Goal: Communication & Community: Answer question/provide support

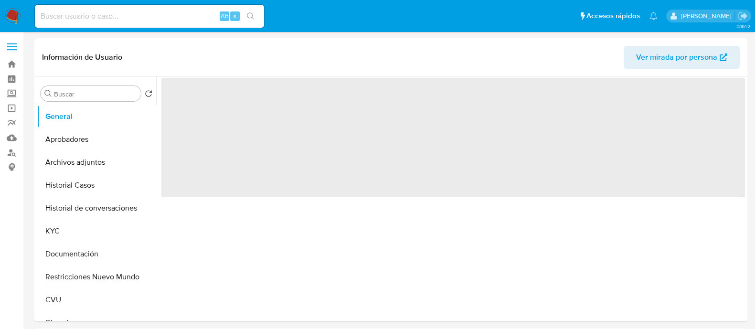
select select "10"
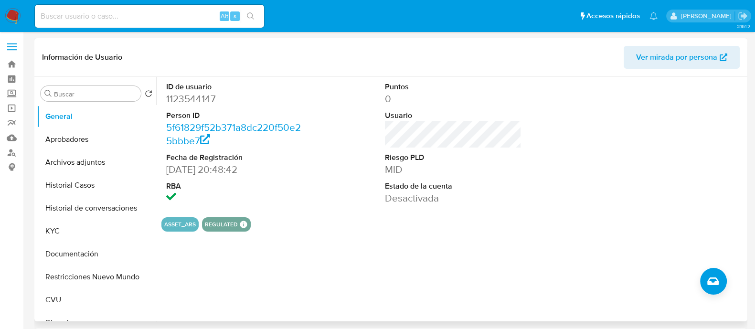
click at [256, 261] on div "ID de usuario 1123544147 Person ID 5f61829f52b371a8dc220f50e25bbbe7 Fecha de Re…" at bounding box center [450, 199] width 589 height 244
click at [92, 158] on button "Archivos adjuntos" at bounding box center [93, 162] width 112 height 23
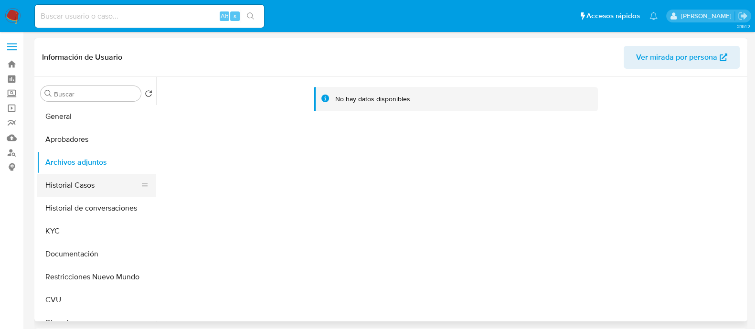
click at [94, 178] on button "Historial Casos" at bounding box center [93, 185] width 112 height 23
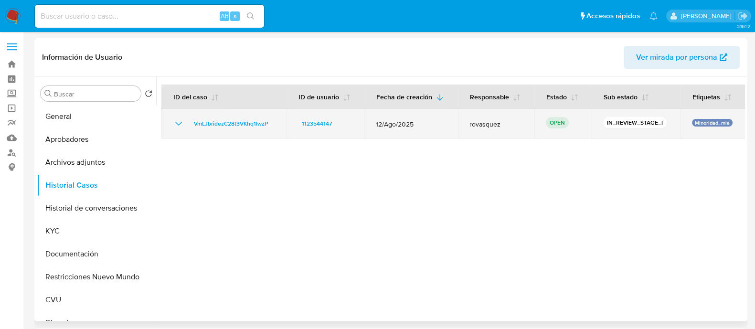
click at [234, 135] on td "VmLJbridezC28t3VKhq1IwzP" at bounding box center [223, 123] width 125 height 31
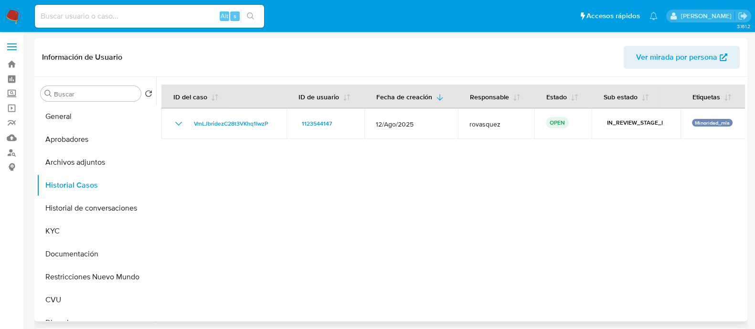
drag, startPoint x: 260, startPoint y: 235, endPoint x: 244, endPoint y: 236, distance: 16.3
click at [258, 238] on div at bounding box center [450, 199] width 589 height 244
click at [56, 230] on button "KYC" at bounding box center [93, 231] width 112 height 23
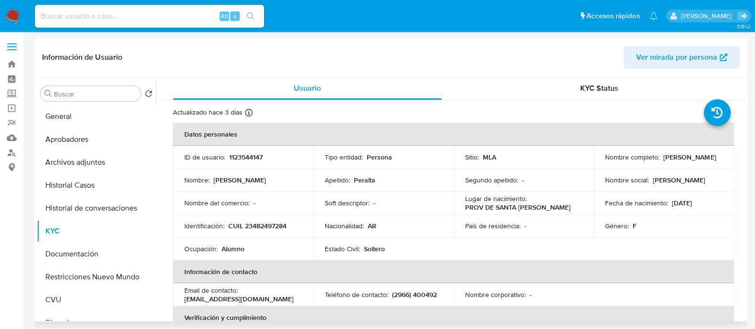
click at [213, 305] on td "Email de contacto : maleejazminperalta@gmail.com" at bounding box center [243, 294] width 140 height 23
click at [212, 300] on p "maleejazminperalta@gmail.com" at bounding box center [238, 299] width 109 height 9
click at [253, 295] on p "maleejazminperalta@gmail.com" at bounding box center [238, 299] width 109 height 9
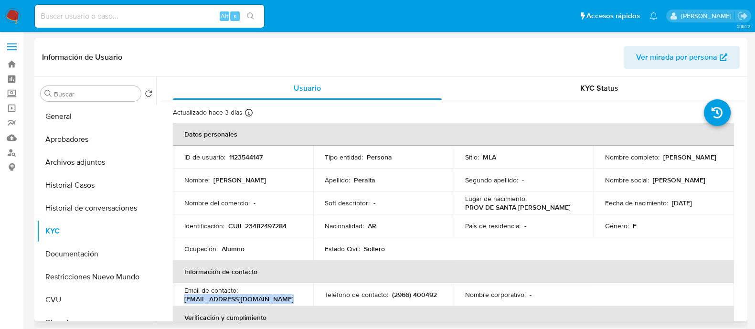
drag, startPoint x: 280, startPoint y: 301, endPoint x: 179, endPoint y: 301, distance: 100.7
click at [179, 301] on td "Email de contacto : maleejazminperalta@gmail.com" at bounding box center [243, 294] width 140 height 23
copy p "maleejazminperalta@gmail.com"
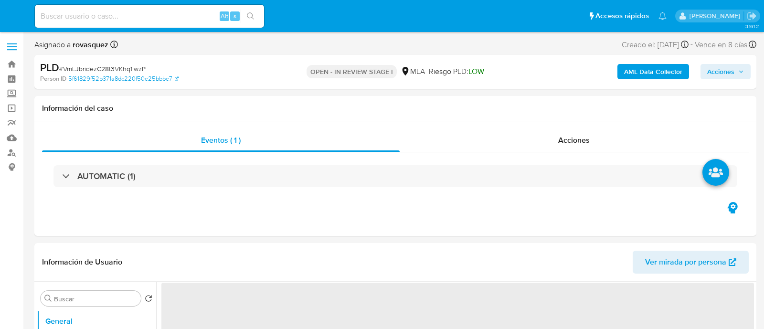
select select "10"
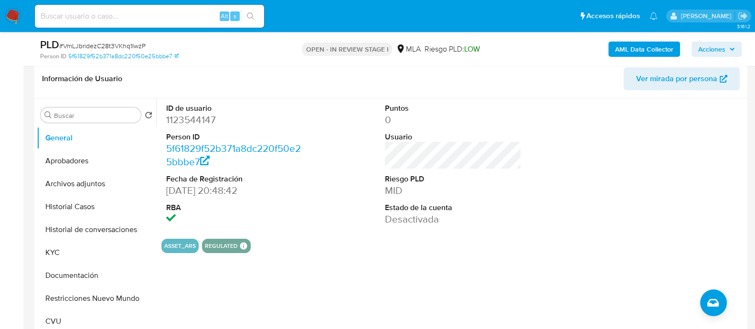
scroll to position [298, 0]
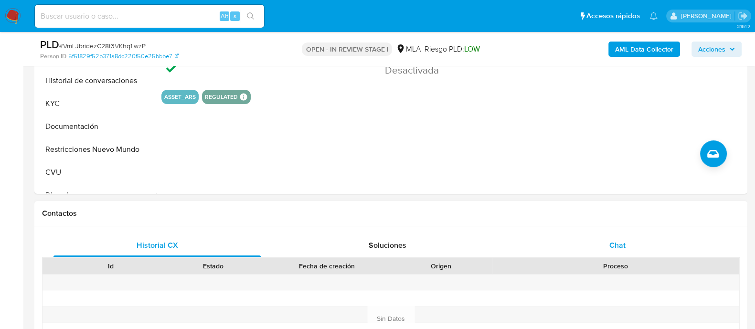
click at [611, 244] on span "Chat" at bounding box center [617, 245] width 16 height 11
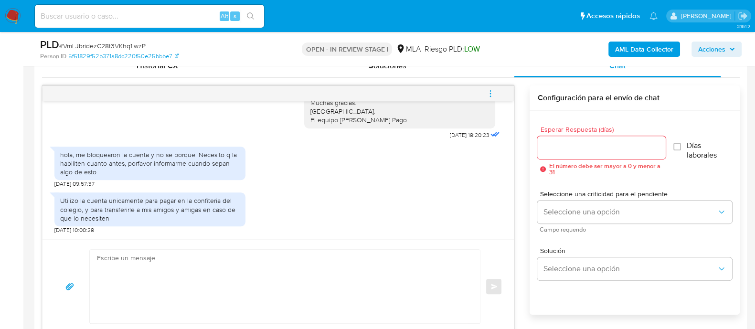
scroll to position [537, 0]
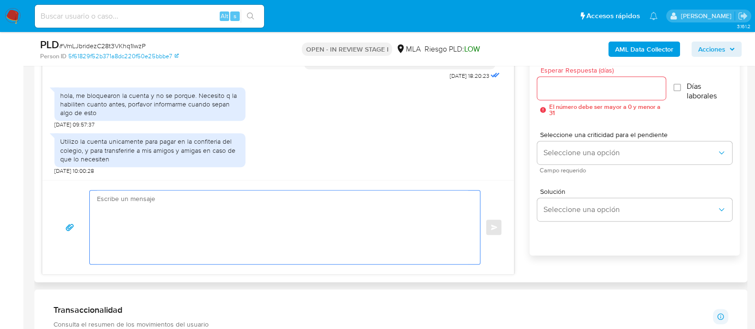
click at [158, 213] on textarea at bounding box center [282, 227] width 371 height 74
paste textarea "Hola Malena. Gracias por esperar nuestra respuesta, y por la información enviad…"
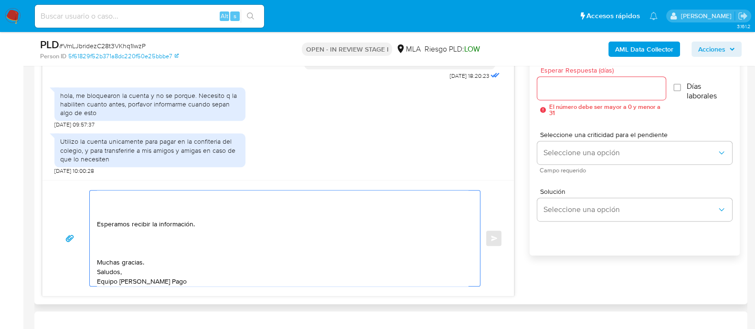
scroll to position [0, 0]
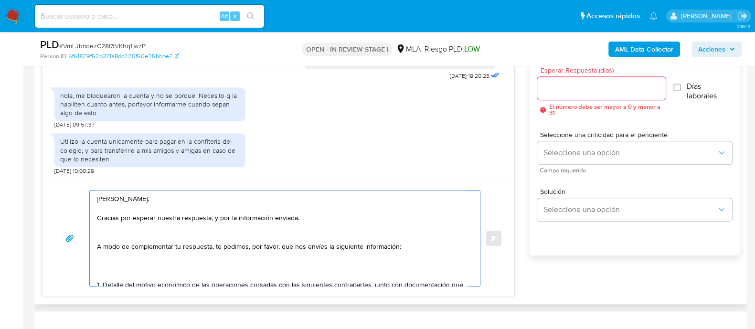
click at [146, 238] on textarea "Hola Malena. Gracias por esperar nuestra respuesta, y por la información enviad…" at bounding box center [282, 237] width 371 height 95
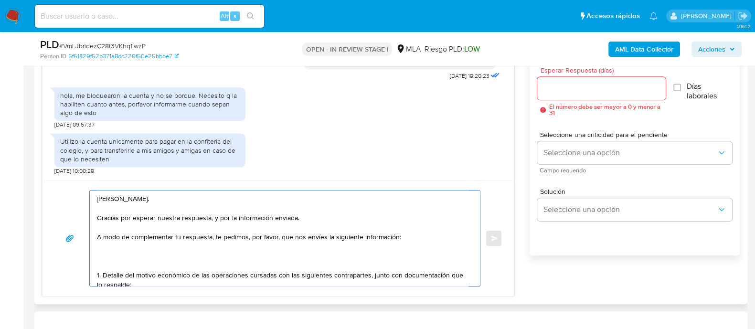
click at [138, 249] on textarea "Hola Malena. Gracias por esperar nuestra respuesta, y por la información enviad…" at bounding box center [282, 237] width 371 height 95
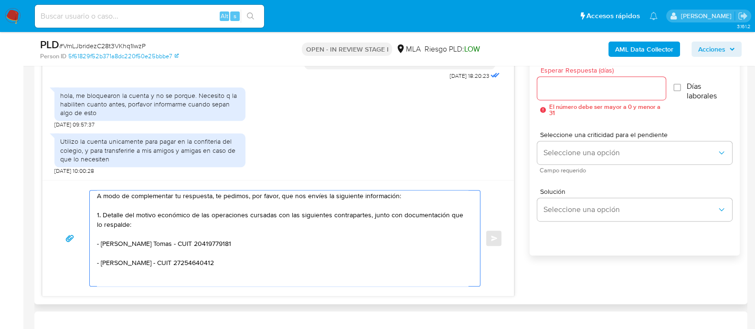
scroll to position [59, 0]
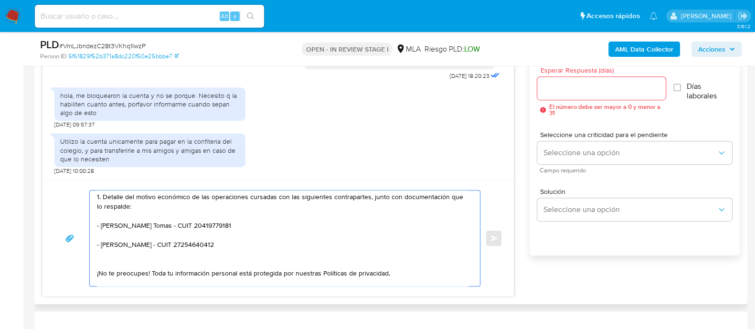
click at [114, 211] on textarea "Hola Malena. Gracias por esperar nuestra respuesta, y por la información enviad…" at bounding box center [282, 237] width 371 height 95
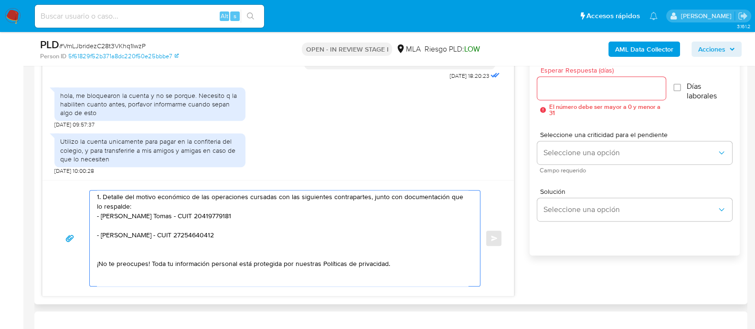
click at [116, 229] on textarea "Hola Malena. Gracias por esperar nuestra respuesta, y por la información enviad…" at bounding box center [282, 237] width 371 height 95
click at [179, 228] on textarea "Hola Malena. Gracias por esperar nuestra respuesta, y por la información enviad…" at bounding box center [282, 237] width 371 height 95
click at [146, 230] on textarea "Hola Malena. Gracias por esperar nuestra respuesta, y por la información enviad…" at bounding box center [282, 237] width 371 height 95
click at [103, 226] on textarea "Hola Malena. Gracias por esperar nuestra respuesta, y por la información enviad…" at bounding box center [282, 237] width 371 height 95
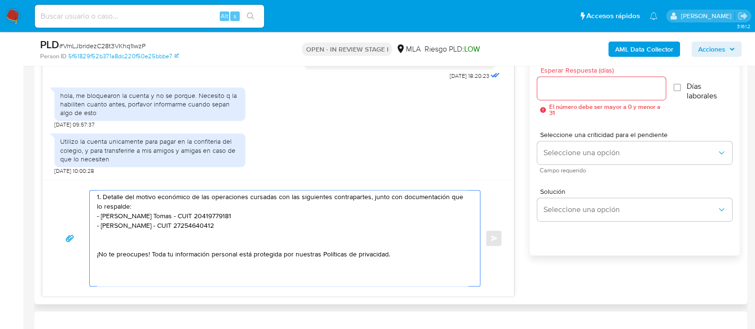
click at [126, 240] on textarea "Hola Malena. Gracias por esperar nuestra respuesta, y por la información enviad…" at bounding box center [282, 237] width 371 height 95
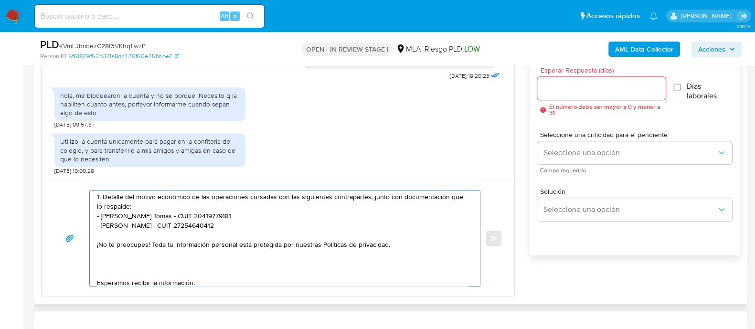
click at [113, 260] on textarea "Hola Malena. Gracias por esperar nuestra respuesta, y por la información enviad…" at bounding box center [282, 237] width 371 height 95
click at [112, 270] on textarea "Hola Malena. Gracias por esperar nuestra respuesta, y por la información enviad…" at bounding box center [282, 237] width 371 height 95
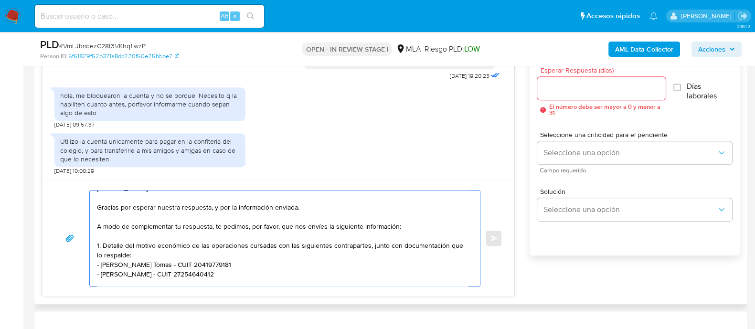
scroll to position [0, 0]
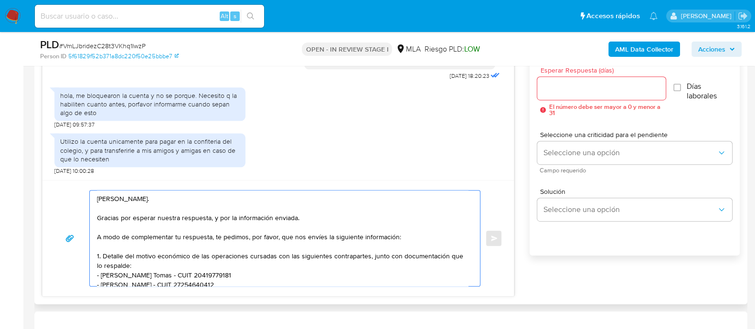
type textarea "Hola Malena. Gracias por esperar nuestra respuesta, y por la información enviad…"
click at [566, 90] on input "Esperar Respuesta (días)" at bounding box center [601, 88] width 128 height 12
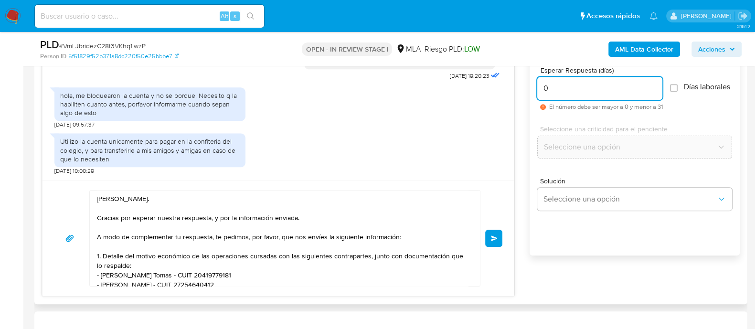
type input "0"
click at [303, 219] on textarea "Hola Malena. Gracias por esperar nuestra respuesta, y por la información enviad…" at bounding box center [282, 237] width 371 height 95
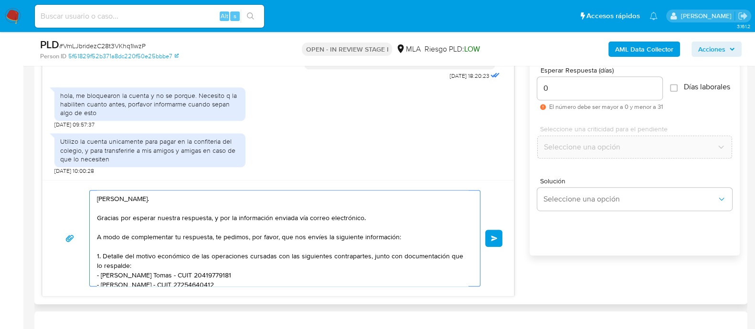
click at [305, 240] on textarea "Hola Malena. Gracias por esperar nuestra respuesta, y por la información enviad…" at bounding box center [282, 237] width 371 height 95
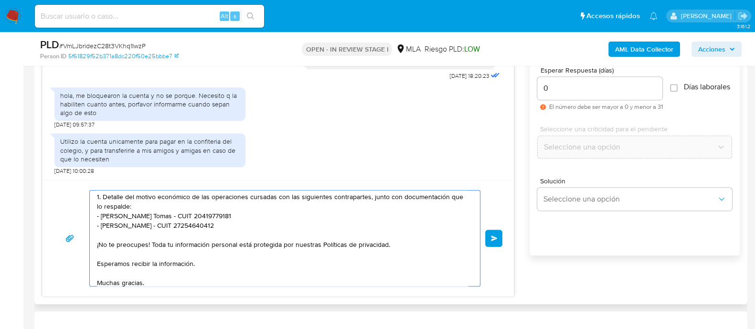
scroll to position [83, 0]
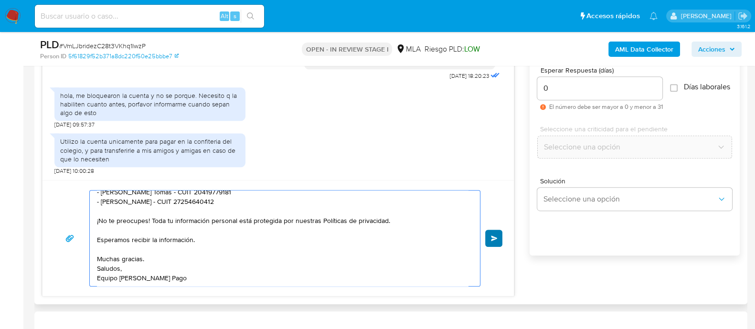
type textarea "Hola Malena. Gracias por esperar nuestra respuesta, y por la información enviad…"
click at [497, 243] on button "Enviar" at bounding box center [493, 238] width 17 height 17
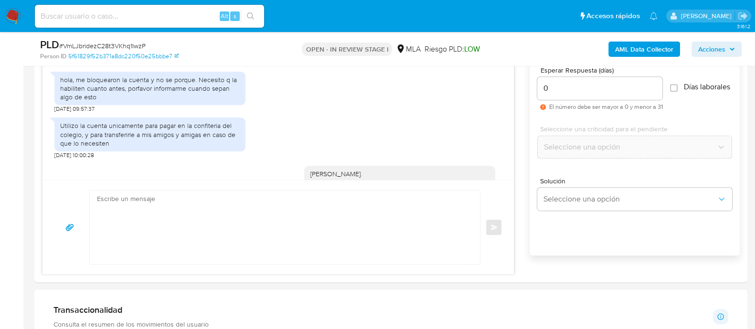
scroll to position [1439, 0]
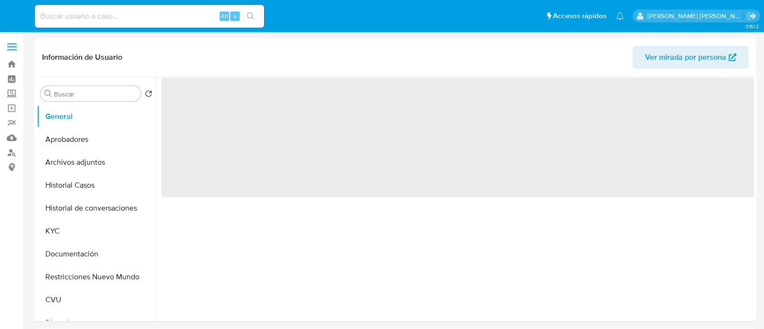
select select "10"
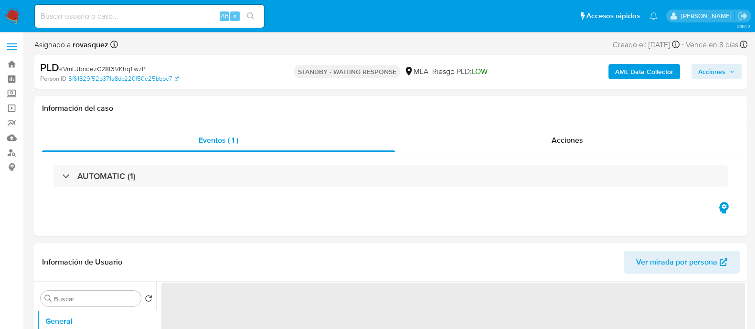
select select "10"
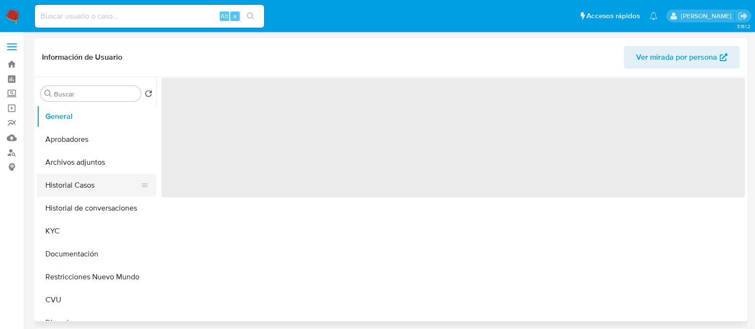
select select "10"
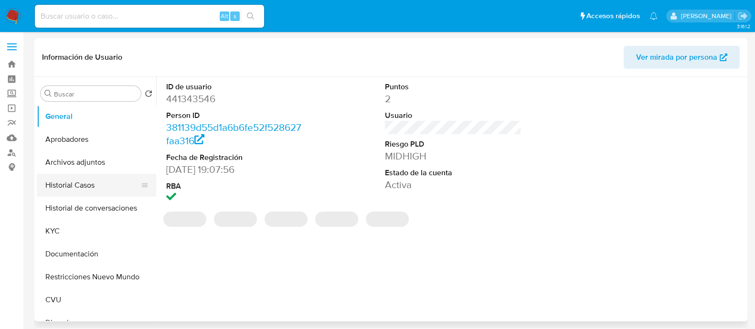
click at [68, 190] on button "Historial Casos" at bounding box center [93, 185] width 112 height 23
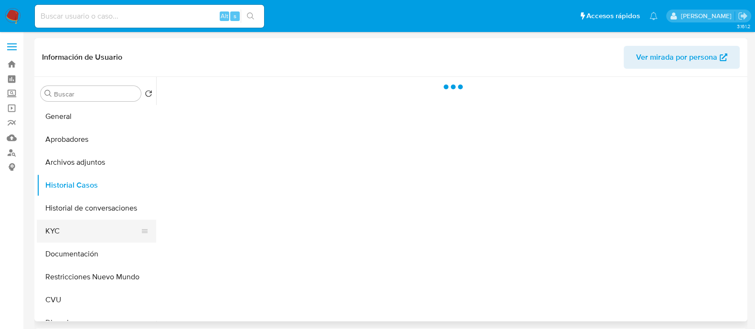
click at [74, 232] on button "KYC" at bounding box center [93, 231] width 112 height 23
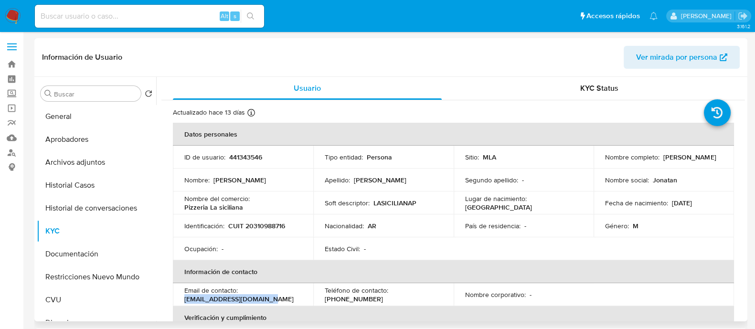
drag, startPoint x: 270, startPoint y: 301, endPoint x: 181, endPoint y: 301, distance: 88.8
click at [181, 301] on td "Email de contacto : jonatandiaz702@gmail.com" at bounding box center [243, 294] width 140 height 23
copy p "jonatandiaz702@gmail.com"
click at [98, 209] on button "Historial de conversaciones" at bounding box center [93, 208] width 112 height 23
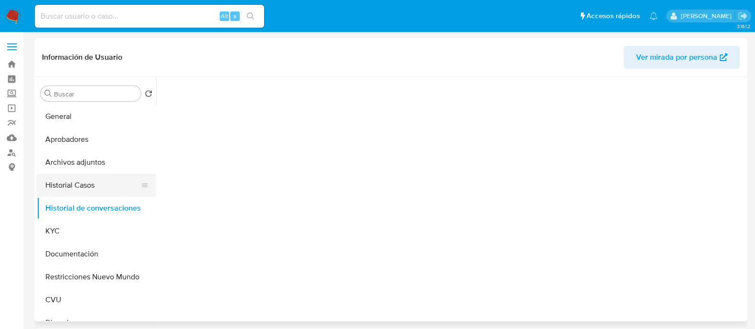
click at [97, 188] on button "Historial Casos" at bounding box center [93, 185] width 112 height 23
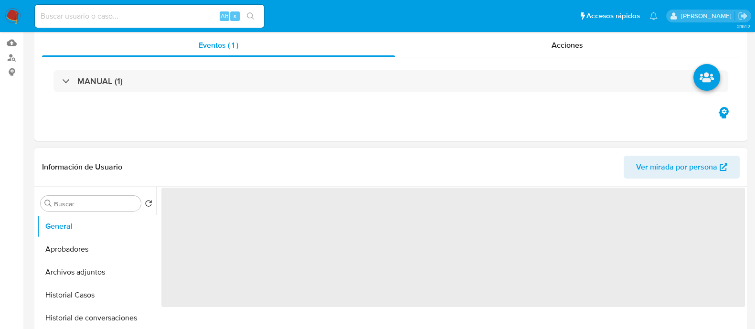
select select "10"
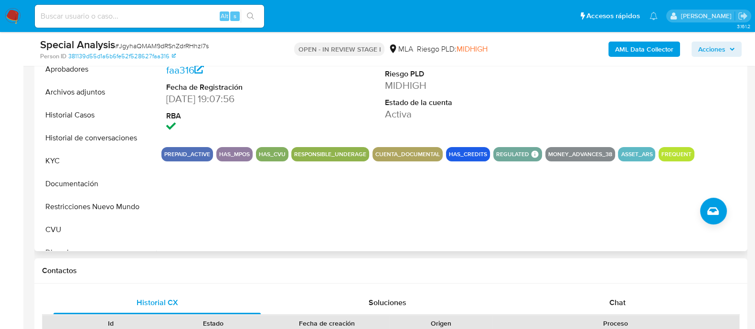
scroll to position [358, 0]
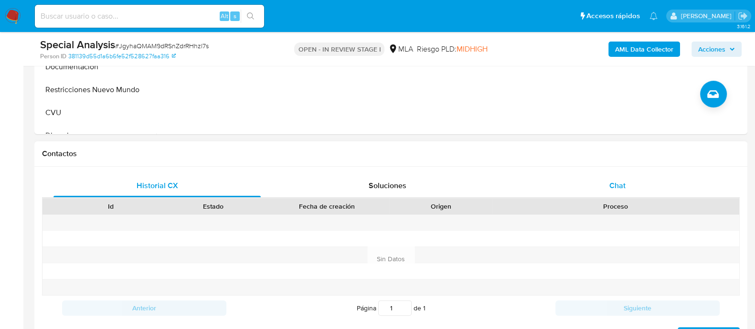
click at [630, 185] on div "Chat" at bounding box center [617, 185] width 207 height 23
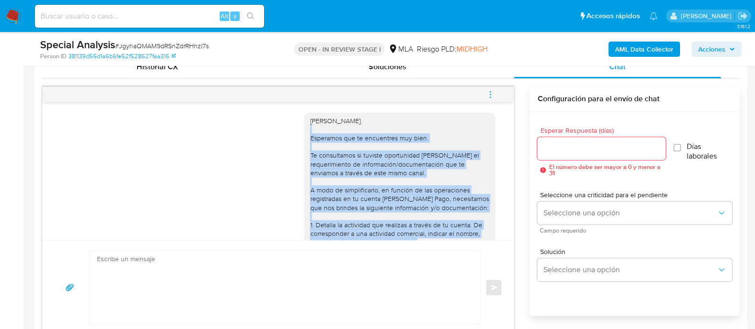
scroll to position [1090, 0]
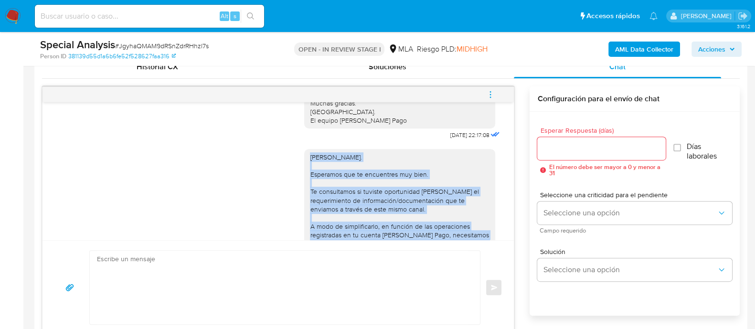
drag, startPoint x: 381, startPoint y: 211, endPoint x: 302, endPoint y: 166, distance: 91.3
click at [310, 166] on div "Hola, Jonatan. Esperamos que te encuentres muy bien. Te consultamos si tuviste …" at bounding box center [399, 331] width 179 height 356
copy div "Hola, Jonatan. Esperamos que te encuentres muy bien. Te consultamos si tuviste …"
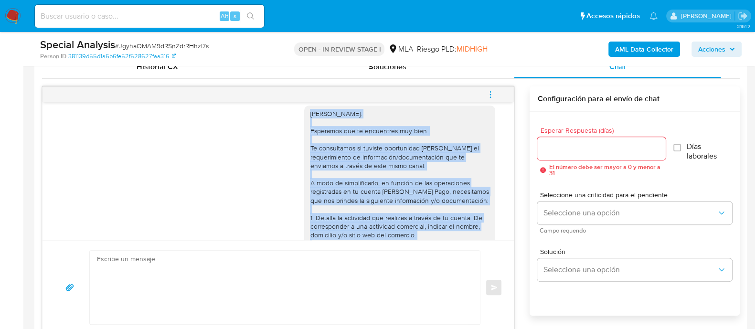
scroll to position [1149, 0]
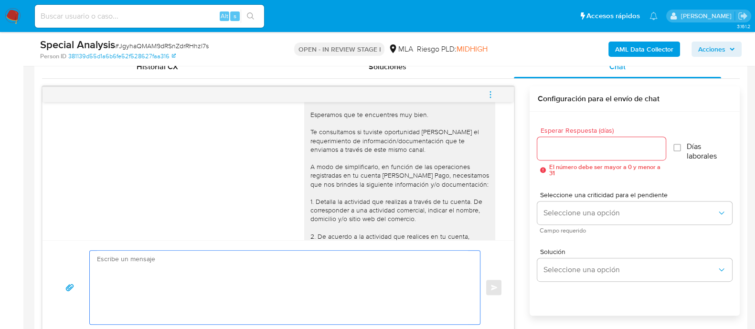
click at [192, 268] on textarea at bounding box center [282, 288] width 371 height 74
paste textarea "Hola, Jonatan. Esperamos que te encuentres muy bien. Te consultamos si tuviste …"
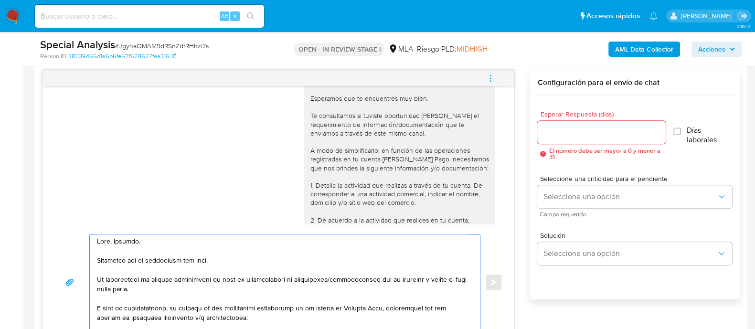
scroll to position [0, 0]
click at [194, 256] on textarea at bounding box center [282, 281] width 371 height 95
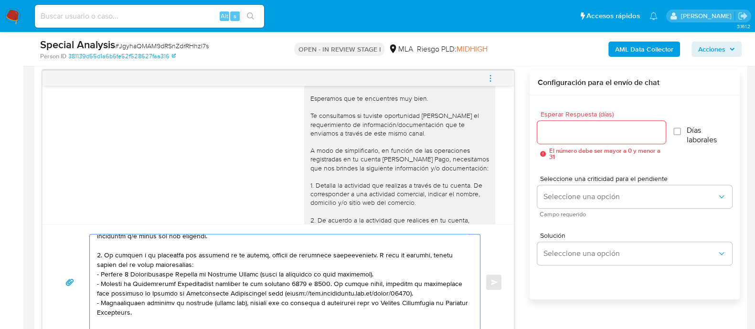
scroll to position [119, 0]
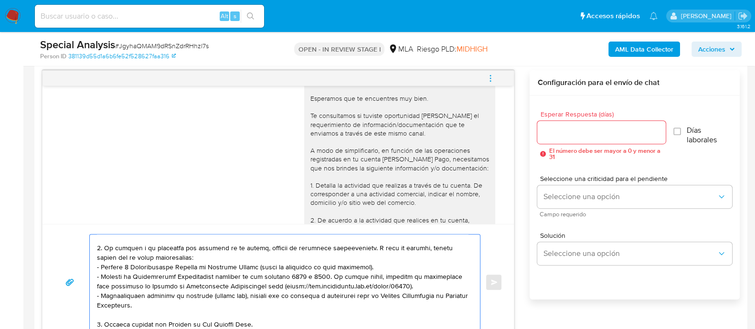
type textarea "Hola, Jonatan. Esperamos que te encuentres muy bien. Te consultamos si tuviste …"
click at [81, 180] on div "Hola, Jonatan. Esperamos que te encuentres muy bien. Te consultamos si tuviste …" at bounding box center [277, 258] width 447 height 384
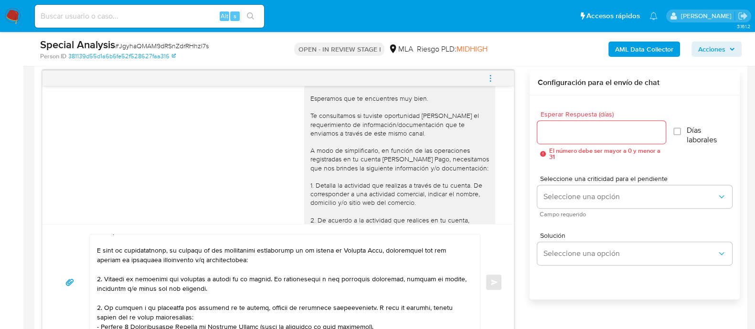
scroll to position [0, 0]
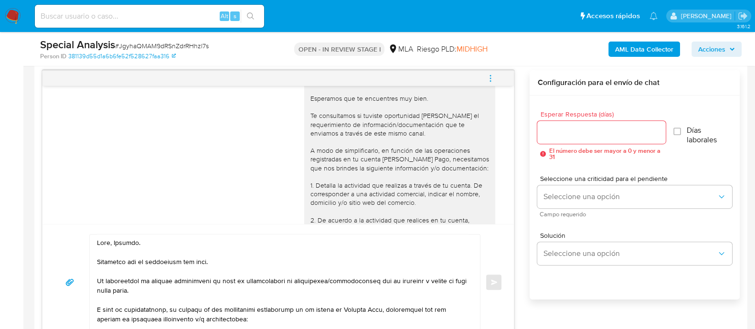
click at [145, 252] on textarea at bounding box center [282, 281] width 371 height 95
click at [137, 247] on textarea at bounding box center [282, 281] width 371 height 95
click at [201, 172] on div "Hola, Jonatan. Esperamos que te encuentres muy bien. Te consultamos si tuviste …" at bounding box center [277, 258] width 447 height 384
click at [248, 203] on div "Hola, Jonatan. Esperamos que te encuentres muy bien. Te consultamos si tuviste …" at bounding box center [277, 258] width 447 height 384
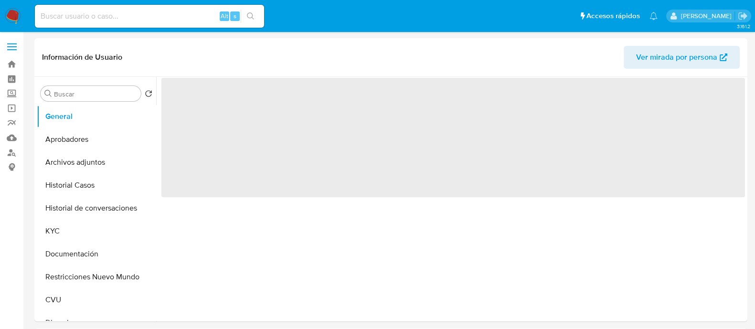
select select "10"
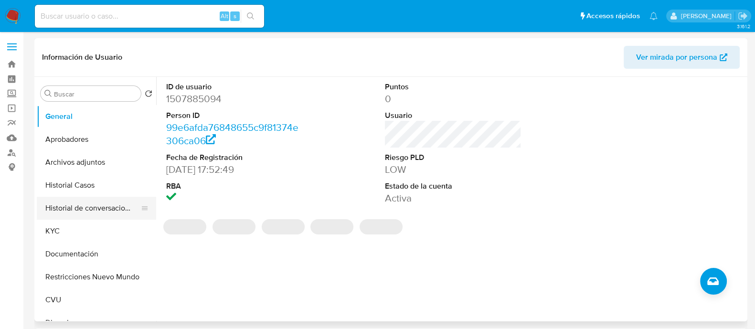
click at [90, 212] on button "Historial de conversaciones" at bounding box center [93, 208] width 112 height 23
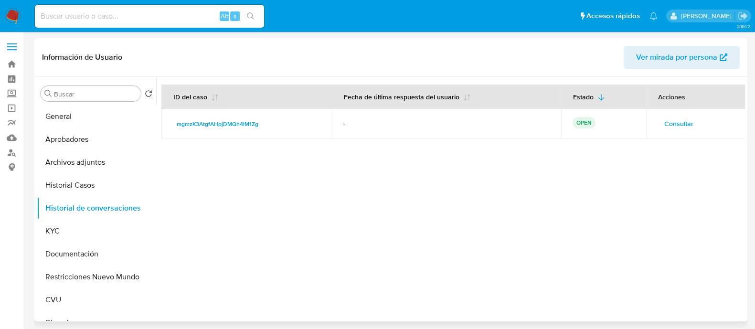
click at [678, 120] on span "Consultar" at bounding box center [678, 123] width 29 height 13
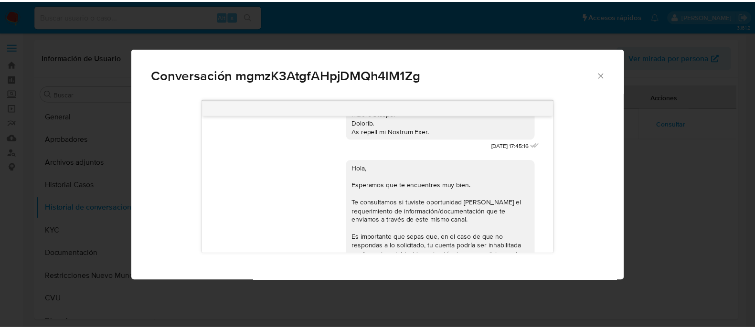
scroll to position [477, 0]
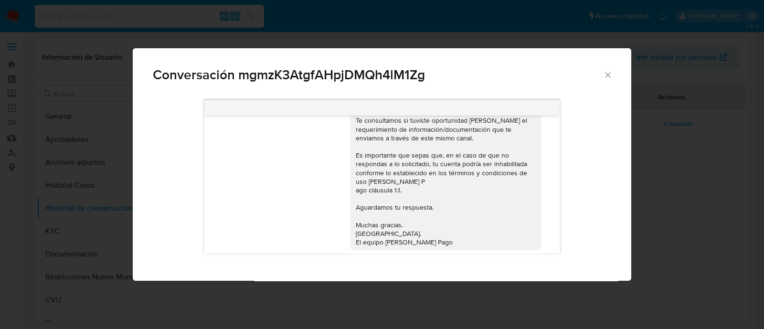
click at [600, 71] on span "Conversación mgmzK3AtgfAHpjDMQh4lM1Zg" at bounding box center [378, 74] width 450 height 13
click at [609, 71] on icon "Cerrar" at bounding box center [608, 75] width 10 height 10
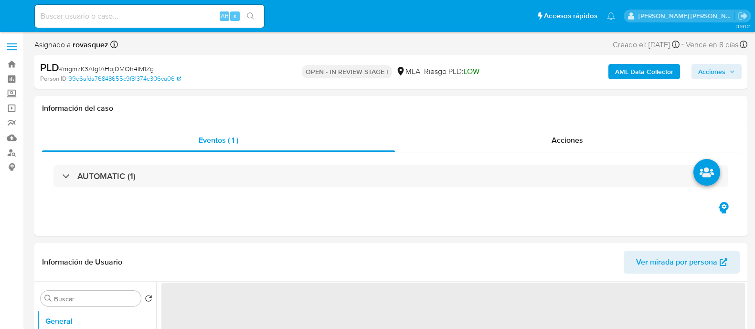
select select "10"
